Goal: Information Seeking & Learning: Learn about a topic

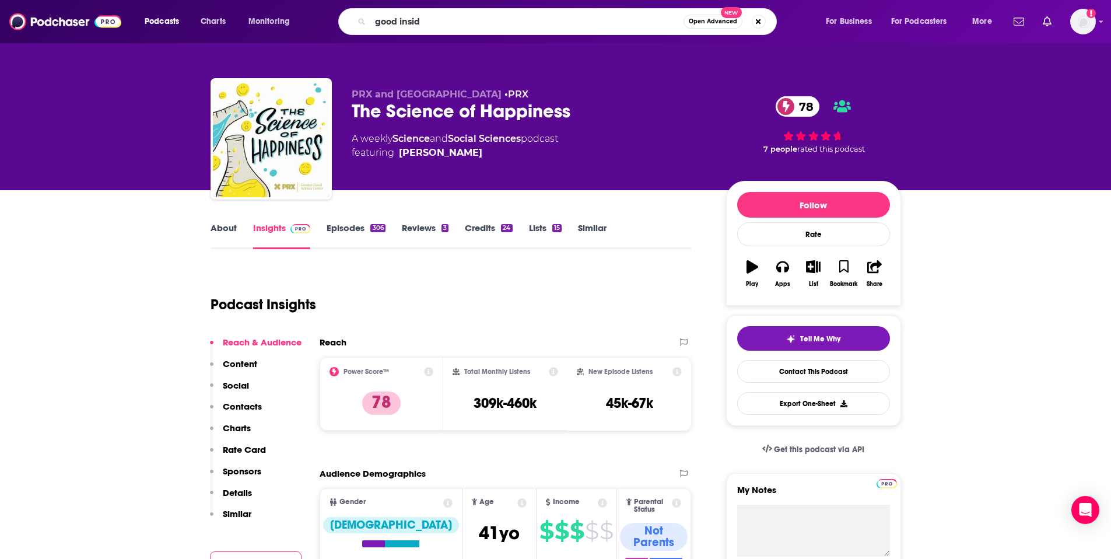
type input "good inside"
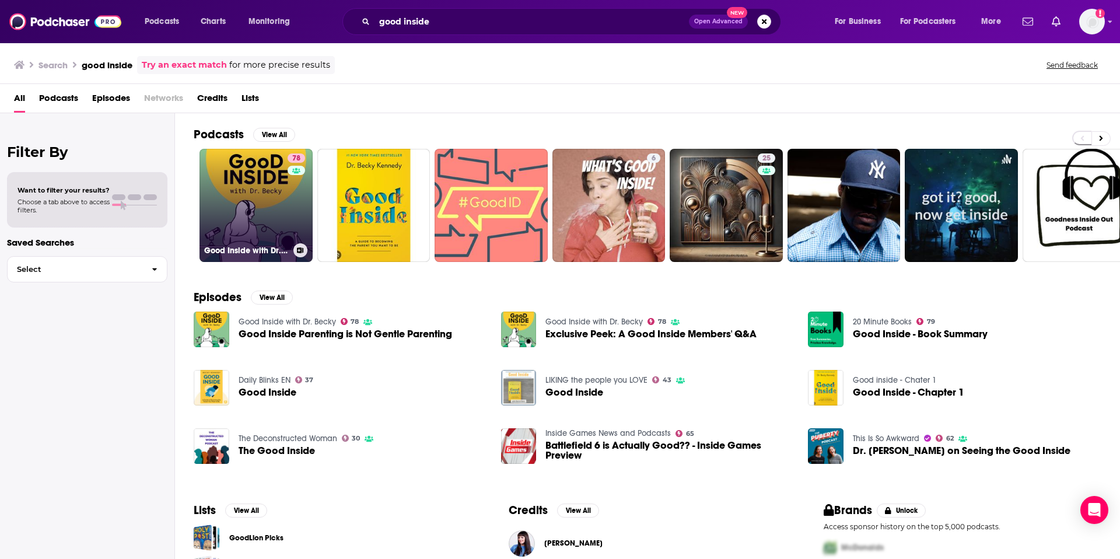
click at [265, 201] on link "78 Good Inside with Dr. [PERSON_NAME]" at bounding box center [255, 205] width 113 height 113
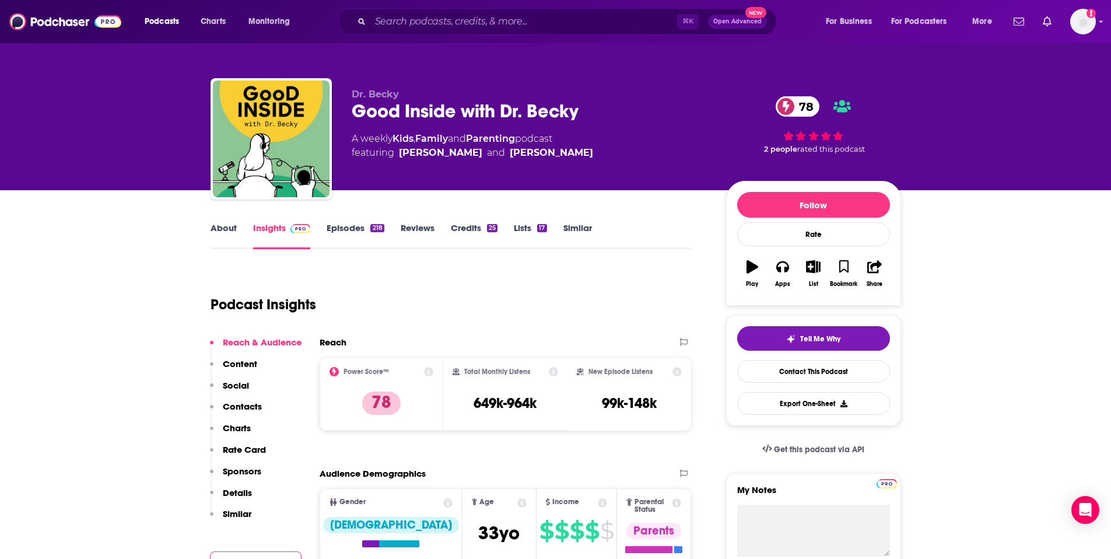
click at [231, 225] on link "About" at bounding box center [224, 235] width 26 height 27
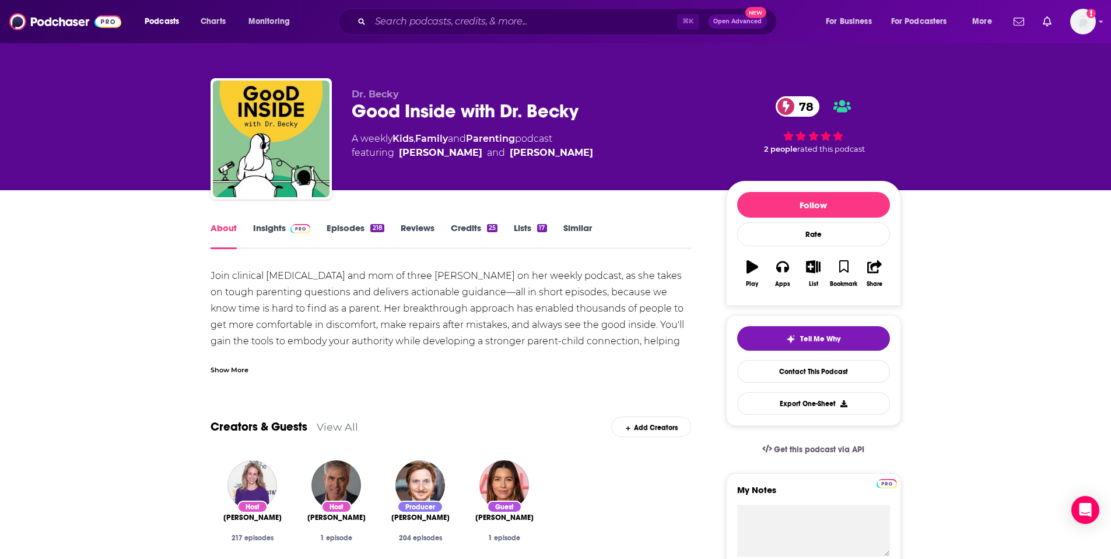
click at [246, 373] on div "Show More" at bounding box center [230, 368] width 38 height 11
